Goal: Transaction & Acquisition: Download file/media

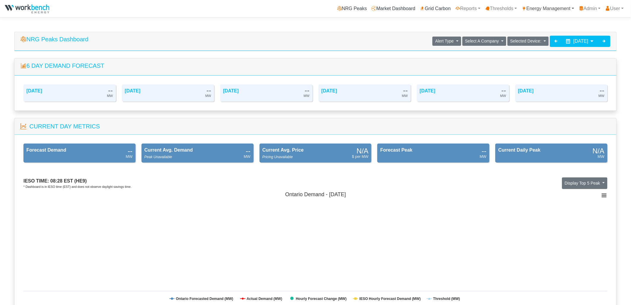
click at [546, 7] on link "Energy Management" at bounding box center [548, 9] width 57 height 12
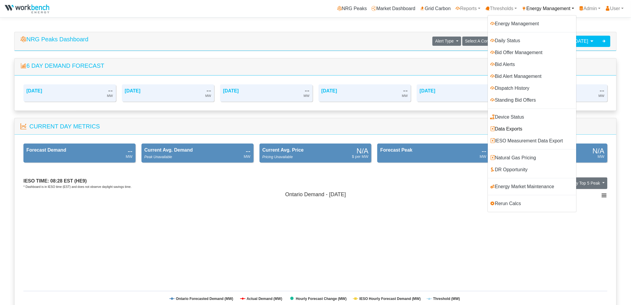
click at [509, 129] on link "Data Exports" at bounding box center [532, 129] width 88 height 12
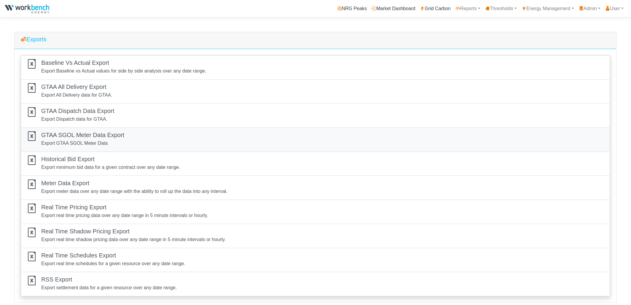
click at [119, 140] on p "Export GTAA SGOL Meter Data" at bounding box center [82, 143] width 83 height 7
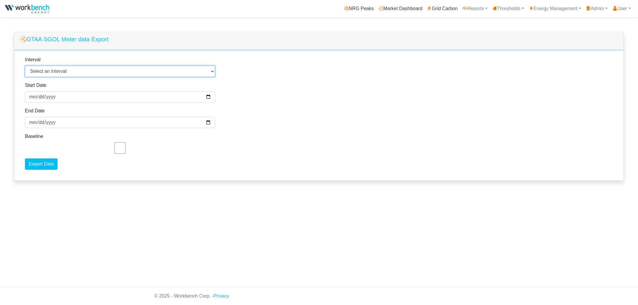
click at [55, 71] on select "Select an Interval 1 Minute 5 Minutes 15 Minutes 30 Minutes Hourly Daily" at bounding box center [120, 71] width 190 height 11
select select "5"
click at [25, 66] on select "Select an Interval 1 Minute 5 Minutes 15 Minutes 30 Minutes Hourly Daily" at bounding box center [120, 71] width 190 height 11
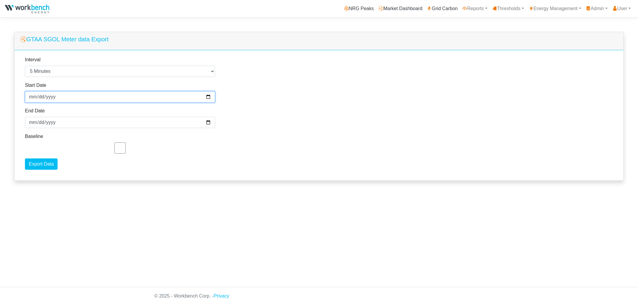
click at [43, 99] on input "2025-08-16" at bounding box center [120, 96] width 190 height 11
click at [52, 99] on input "2025-08-16" at bounding box center [120, 96] width 190 height 11
type input "2025-08-17"
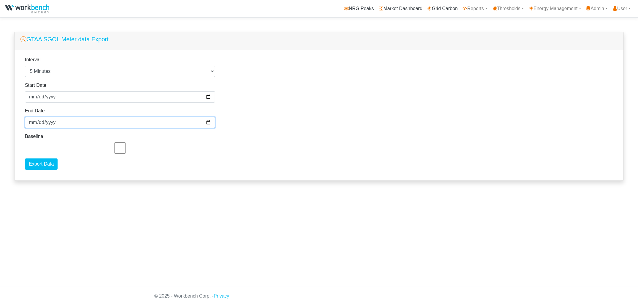
click at [50, 118] on input "2025-08-17" at bounding box center [120, 122] width 190 height 11
click at [54, 121] on input "2025-08-17" at bounding box center [120, 122] width 190 height 11
drag, startPoint x: 52, startPoint y: 122, endPoint x: 58, endPoint y: 127, distance: 8.3
click at [52, 123] on input "2025-08-17" at bounding box center [120, 122] width 190 height 11
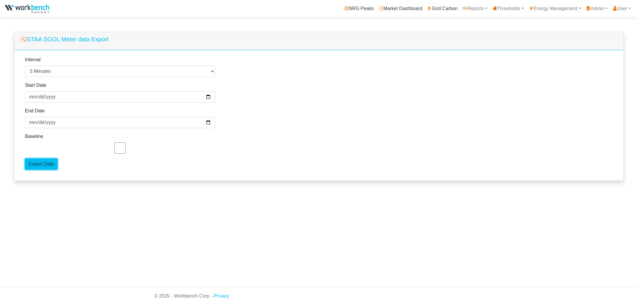
drag, startPoint x: 50, startPoint y: 161, endPoint x: 69, endPoint y: 167, distance: 20.0
click at [51, 162] on input "Export Data" at bounding box center [41, 163] width 33 height 11
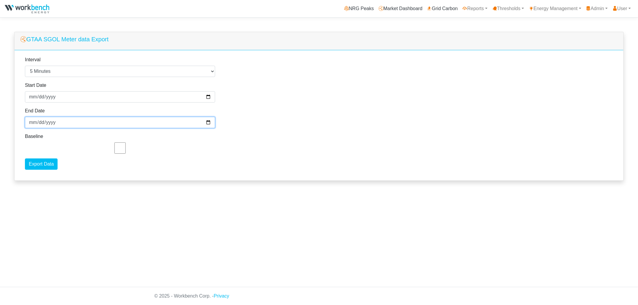
click at [52, 123] on input "2025-08-08" at bounding box center [120, 122] width 190 height 11
type input "2025-08-18"
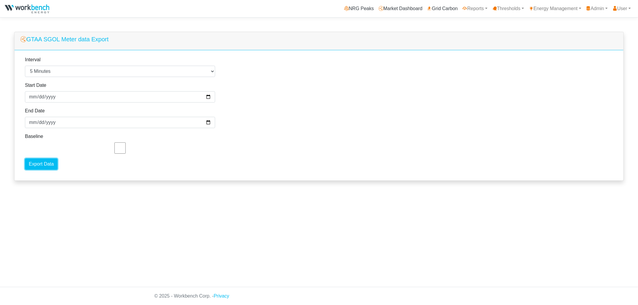
drag, startPoint x: 48, startPoint y: 163, endPoint x: 57, endPoint y: 161, distance: 9.1
click at [50, 162] on input "Export Data" at bounding box center [41, 163] width 33 height 11
